Goal: Task Accomplishment & Management: Use online tool/utility

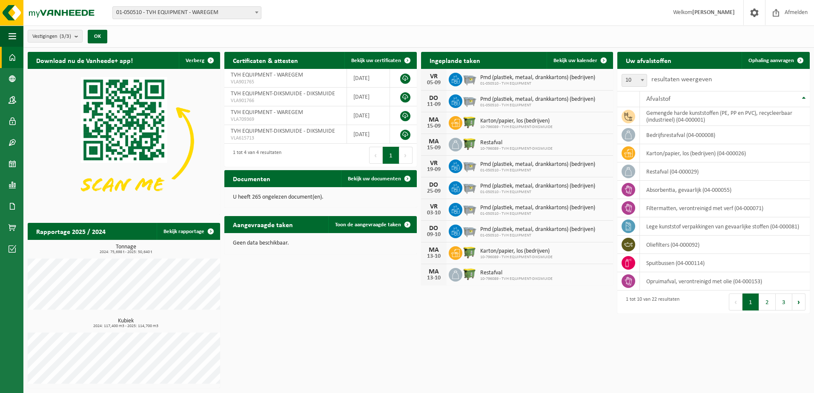
click at [645, 359] on div "Download nu de Vanheede+ app! Verberg Certificaten & attesten Bekijk uw certifi…" at bounding box center [419, 220] width 786 height 345
click at [779, 66] on link "Ophaling aanvragen" at bounding box center [775, 60] width 67 height 17
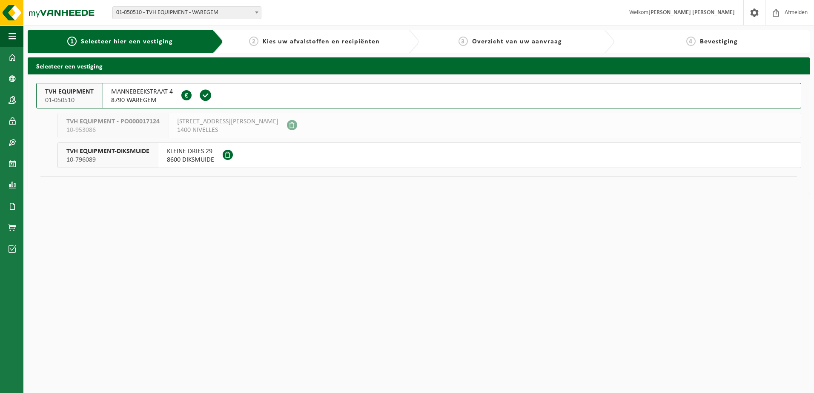
click at [72, 94] on span "TVH EQUIPMENT" at bounding box center [69, 92] width 49 height 9
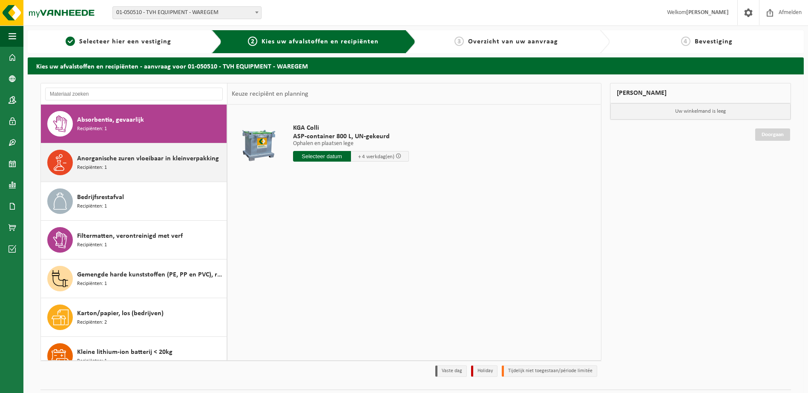
click at [160, 172] on div "Anorganische zuren vloeibaar in kleinverpakking Recipiënten: 1" at bounding box center [150, 163] width 147 height 26
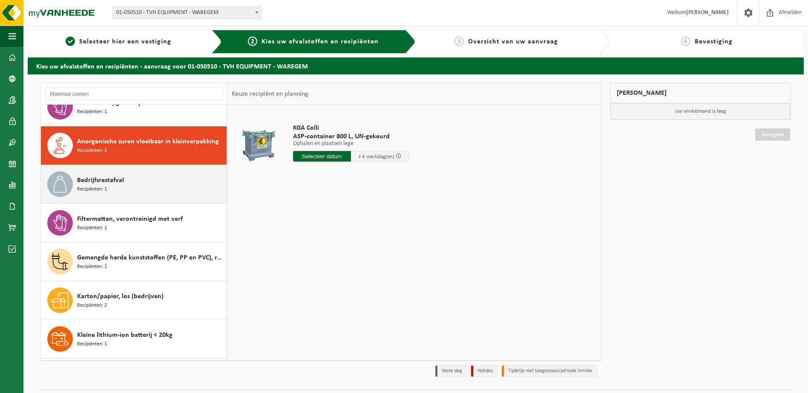
scroll to position [39, 0]
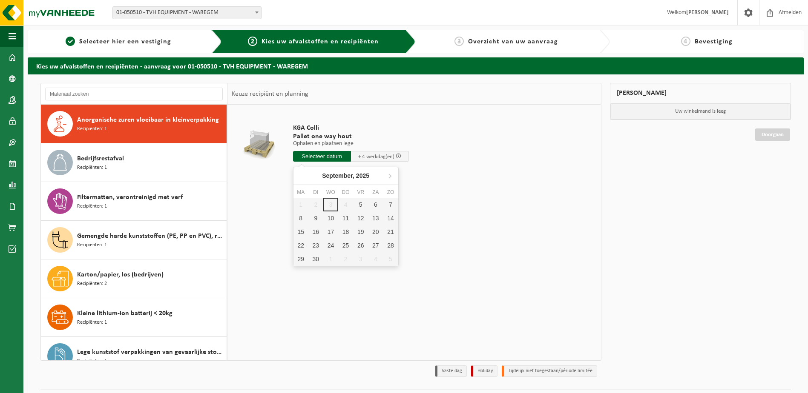
click at [318, 158] on input "text" at bounding box center [322, 156] width 58 height 11
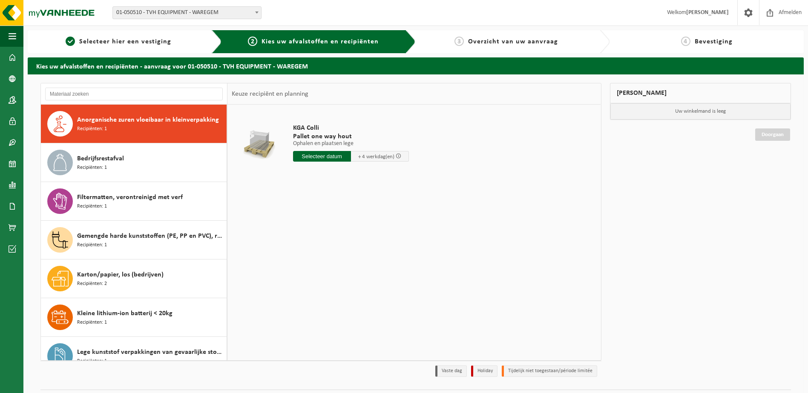
click at [461, 172] on td "KGA Colli Pallet one way hout Ophalen en plaatsen lege Ophalen en plaatsen lege…" at bounding box center [442, 145] width 310 height 72
click at [330, 198] on div "KGA Colli Pallet one way hout Ophalen en plaatsen lege Ophalen en plaatsen lege…" at bounding box center [413, 232] width 373 height 255
click at [473, 218] on div "KGA Colli Pallet one way hout Ophalen en plaatsen lege Ophalen en plaatsen lege…" at bounding box center [413, 232] width 373 height 255
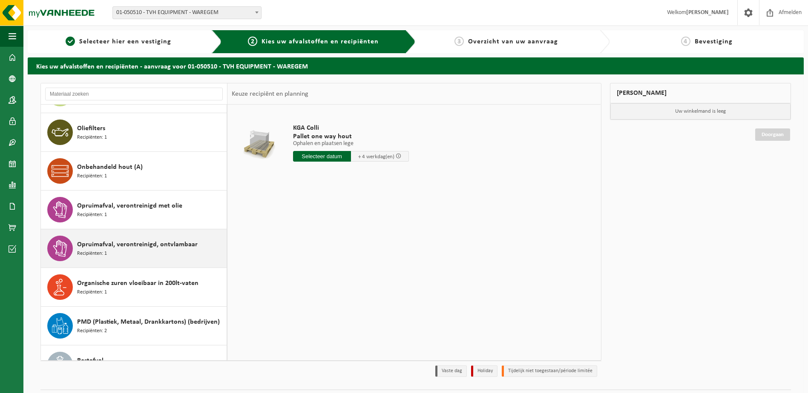
scroll to position [379, 0]
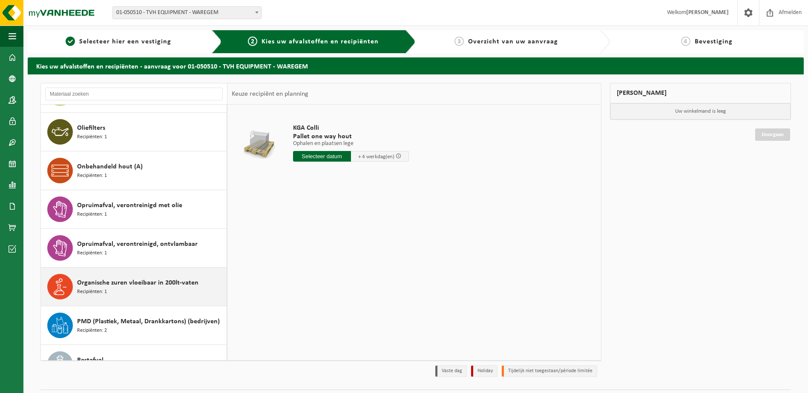
click at [142, 293] on div "Organische zuren vloeibaar in 200lt-vaten Recipiënten: 1" at bounding box center [150, 287] width 147 height 26
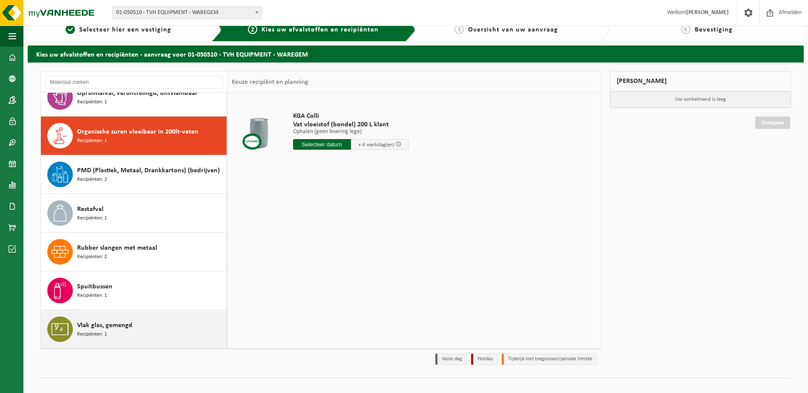
scroll to position [23, 0]
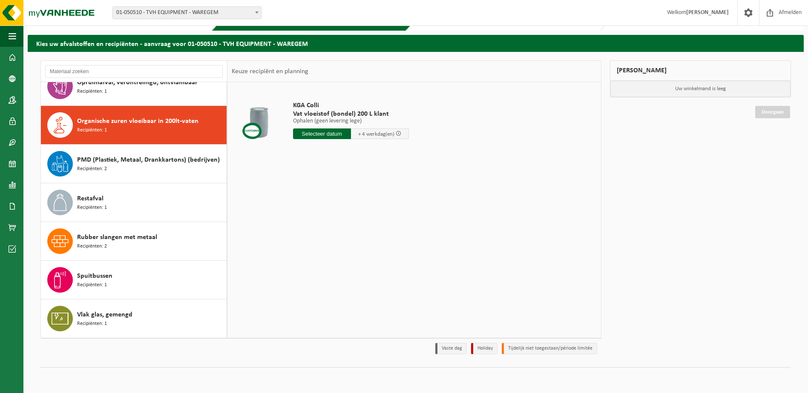
click at [450, 222] on div "KGA Colli Vat vloeistof (bondel) 200 L klant Ophalen (geen levering lege) Ophal…" at bounding box center [413, 209] width 373 height 255
